Goal: Task Accomplishment & Management: Manage account settings

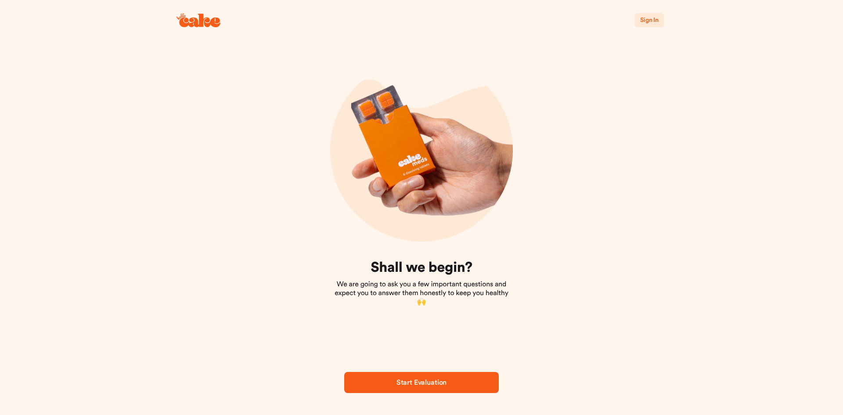
click at [0, 0] on x-extension-template at bounding box center [0, 0] width 0 height 0
click at [655, 18] on span "Sign In" at bounding box center [649, 20] width 18 height 6
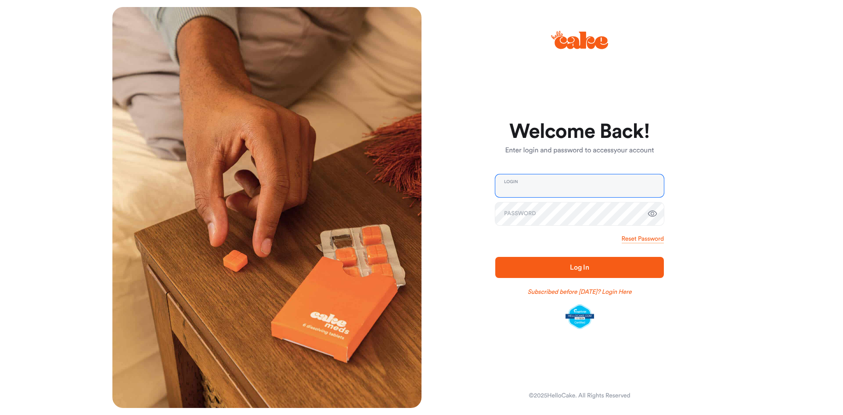
type input "**********"
click at [571, 271] on span "Log In" at bounding box center [579, 267] width 19 height 7
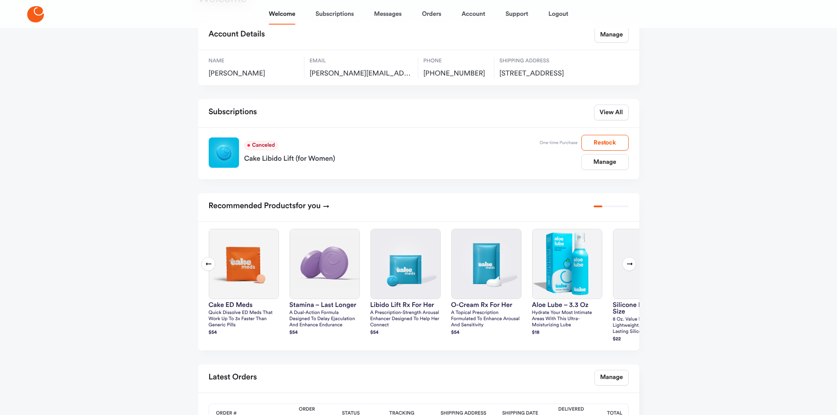
scroll to position [44, 0]
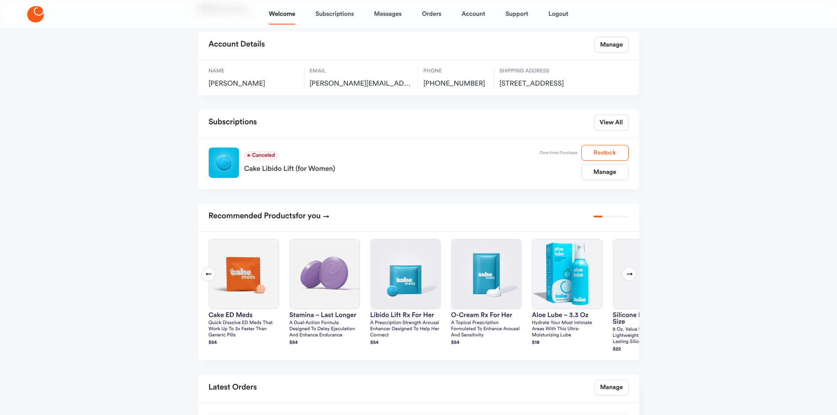
click at [605, 161] on button "Restock" at bounding box center [604, 153] width 47 height 16
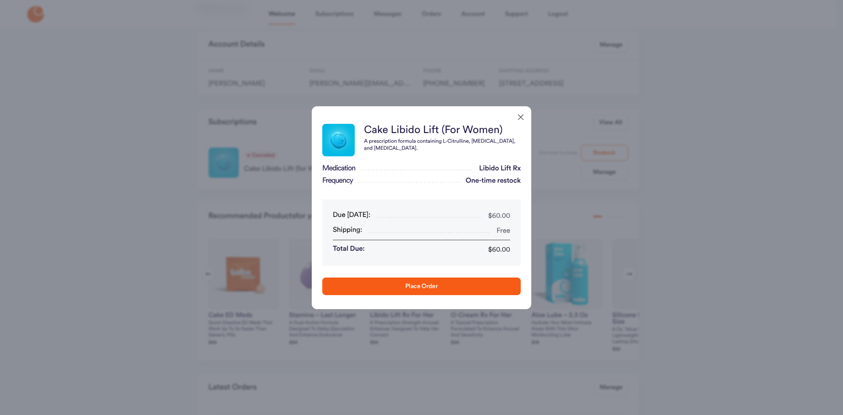
click at [521, 116] on icon "button" at bounding box center [521, 117] width 11 height 11
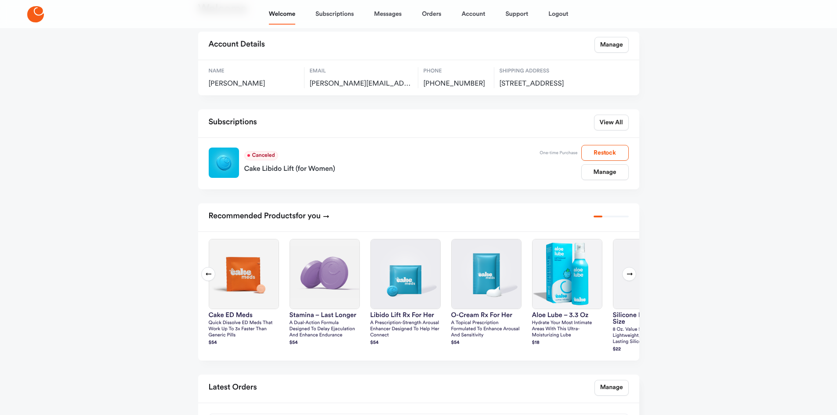
click at [632, 278] on icon at bounding box center [629, 274] width 7 height 7
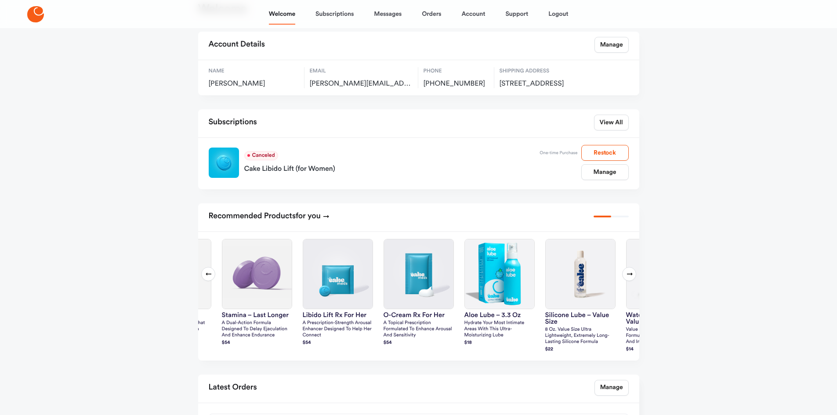
click at [632, 278] on icon at bounding box center [629, 274] width 7 height 7
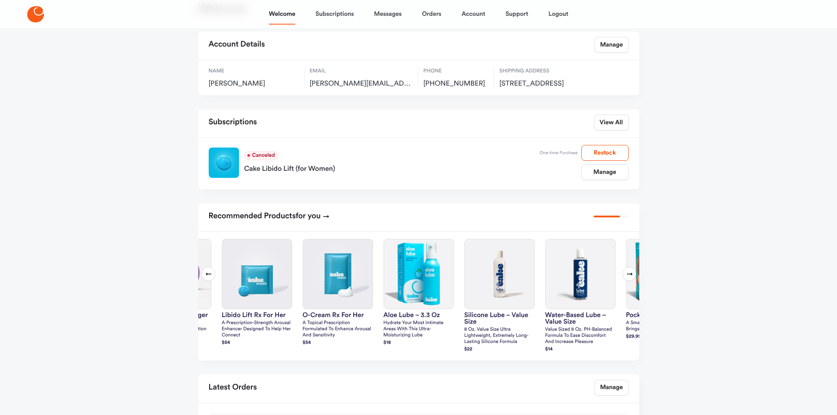
click at [632, 278] on icon at bounding box center [629, 274] width 7 height 7
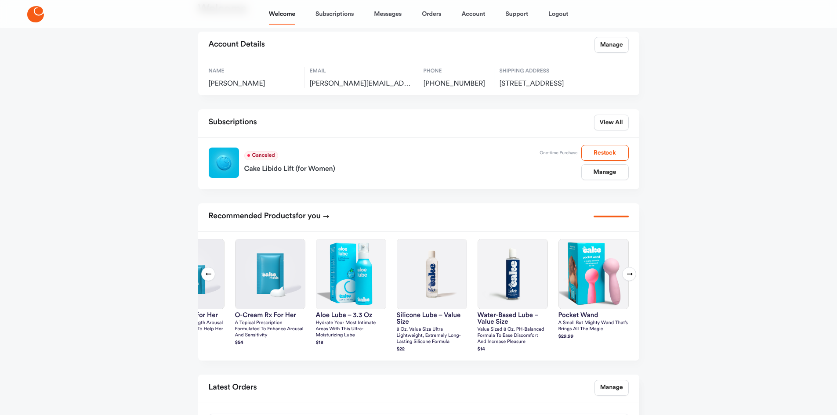
click at [632, 278] on icon at bounding box center [629, 274] width 7 height 7
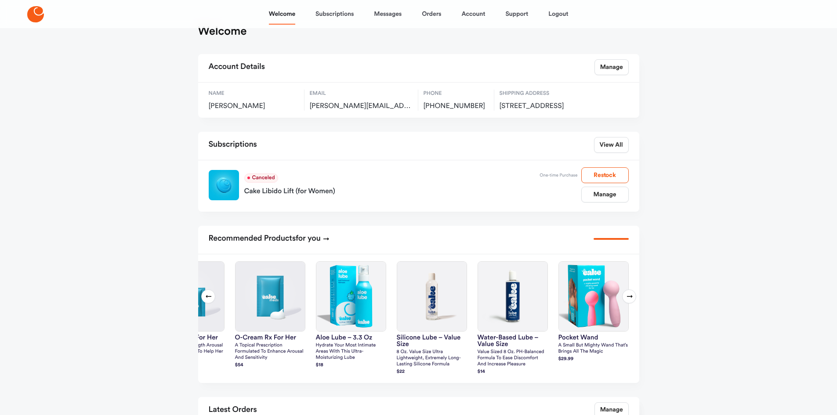
scroll to position [0, 0]
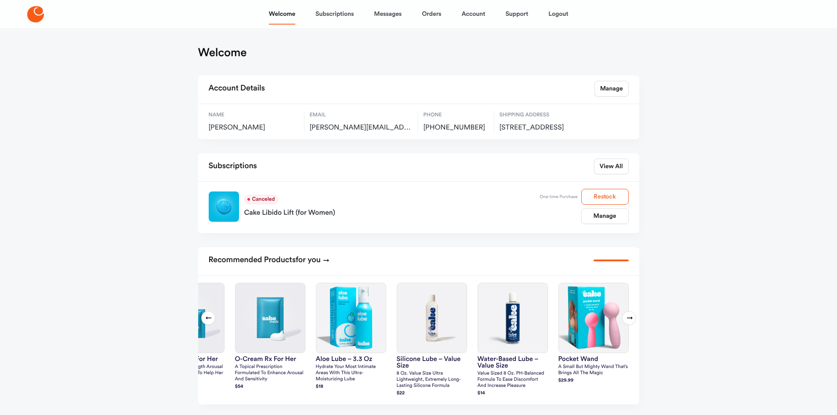
click at [604, 202] on button "Restock" at bounding box center [604, 197] width 47 height 16
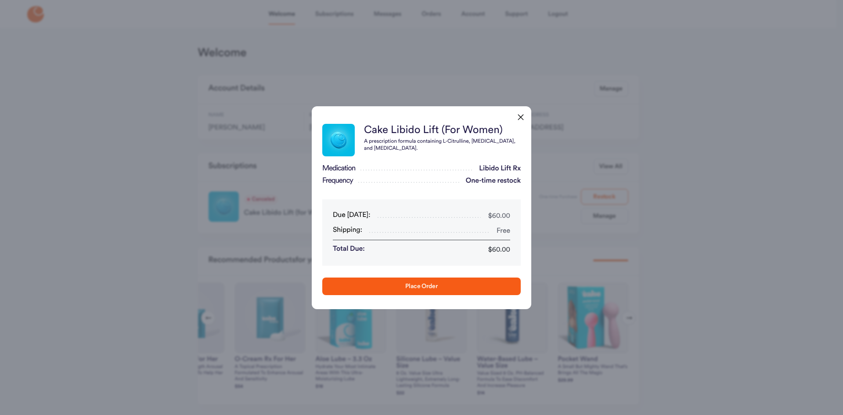
click at [420, 285] on span "Place Order" at bounding box center [421, 286] width 32 height 6
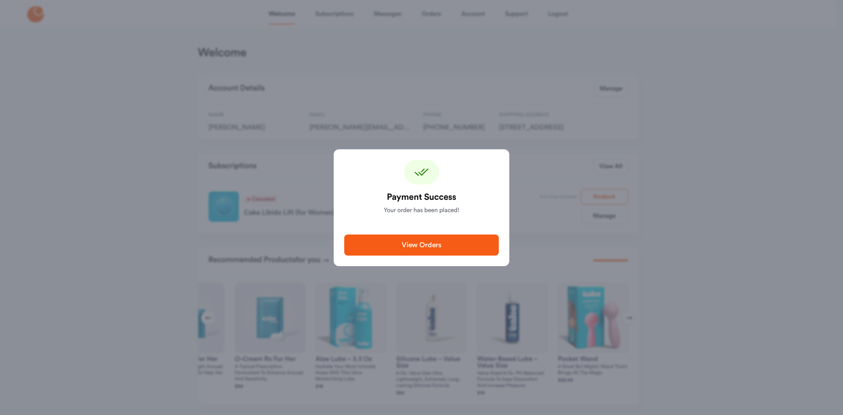
click at [442, 238] on button "View Orders" at bounding box center [421, 245] width 155 height 21
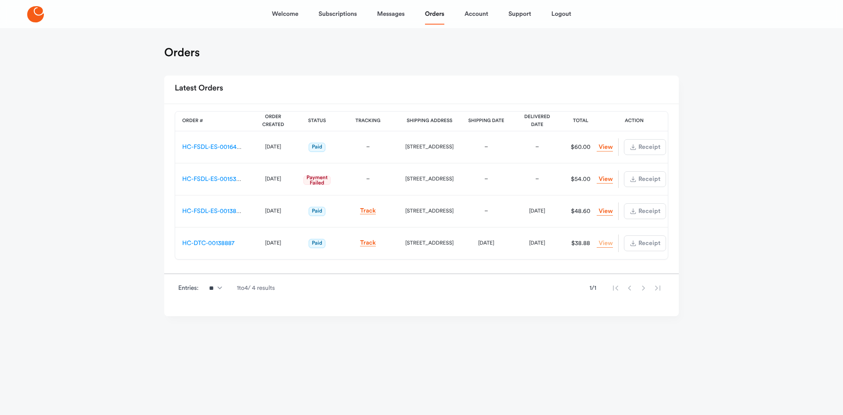
click at [600, 243] on link "View Order" at bounding box center [605, 243] width 16 height 8
click at [600, 212] on link "View Order" at bounding box center [605, 211] width 16 height 8
click at [607, 147] on link "View Order" at bounding box center [605, 147] width 16 height 8
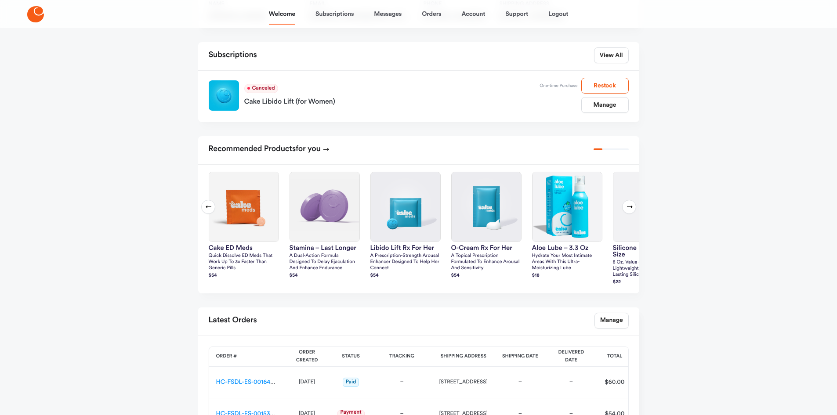
scroll to position [132, 0]
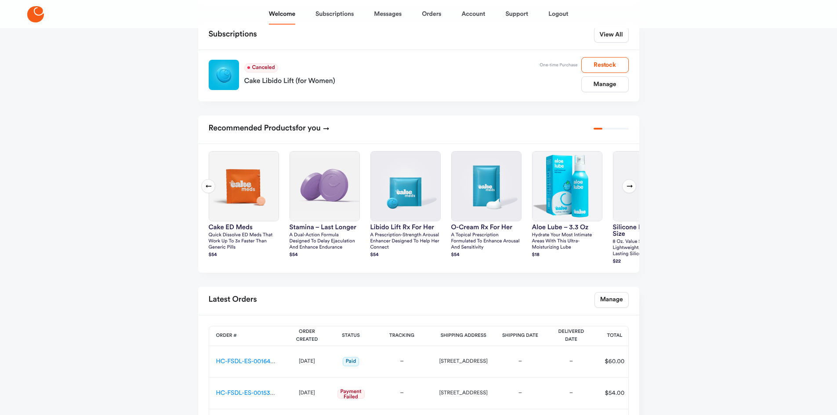
click at [627, 190] on icon at bounding box center [629, 186] width 7 height 7
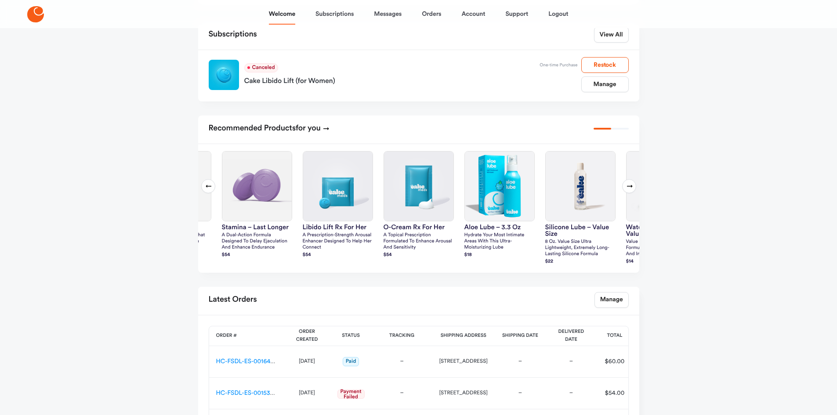
click at [627, 190] on icon at bounding box center [629, 186] width 7 height 7
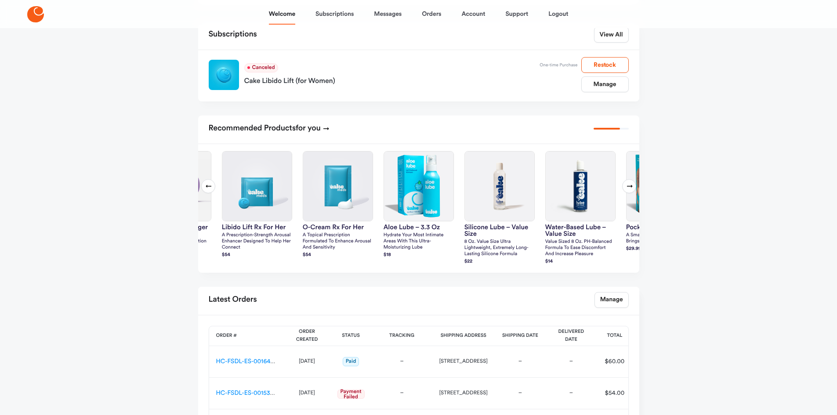
click at [627, 190] on icon at bounding box center [629, 186] width 7 height 7
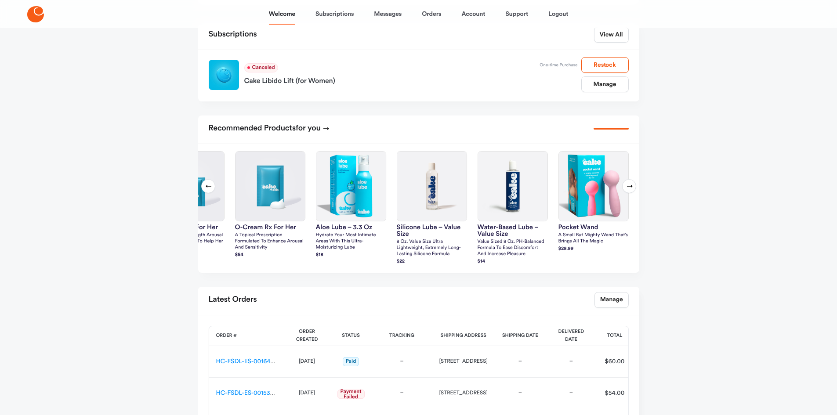
click at [627, 190] on icon at bounding box center [629, 186] width 7 height 7
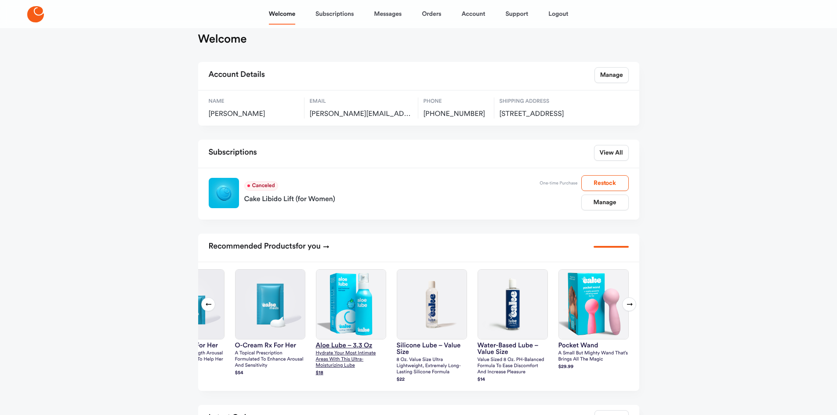
scroll to position [0, 0]
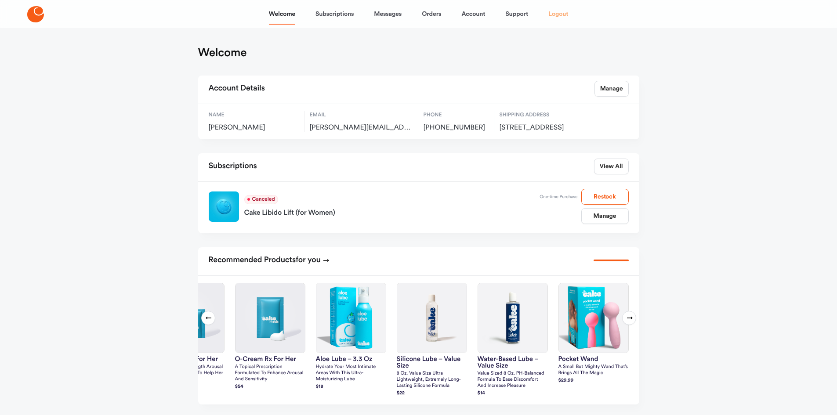
click at [559, 11] on link "Logout" at bounding box center [558, 14] width 20 height 21
